Goal: Check status: Check status

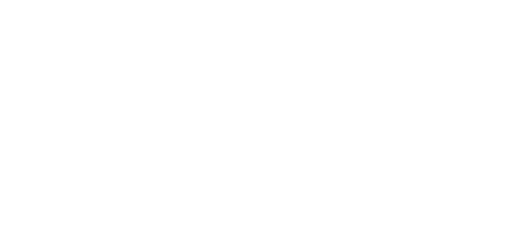
select select "message"
select select "not_cancelled"
